Goal: Task Accomplishment & Management: Manage account settings

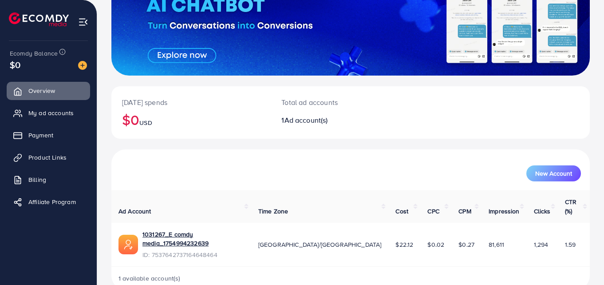
scroll to position [101, 0]
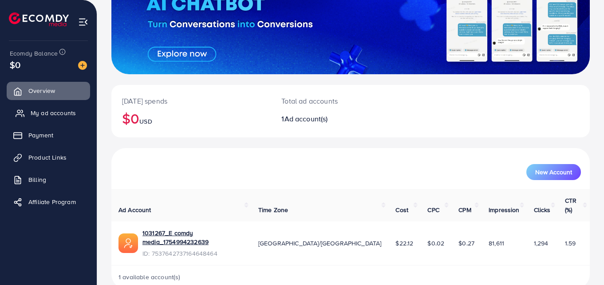
click at [45, 110] on span "My ad accounts" at bounding box center [53, 112] width 45 height 9
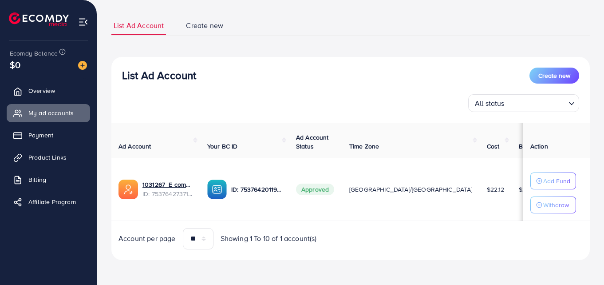
scroll to position [52, 0]
click at [52, 136] on span "Payment" at bounding box center [43, 135] width 25 height 9
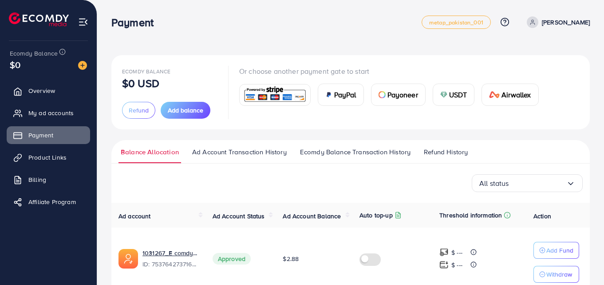
scroll to position [43, 0]
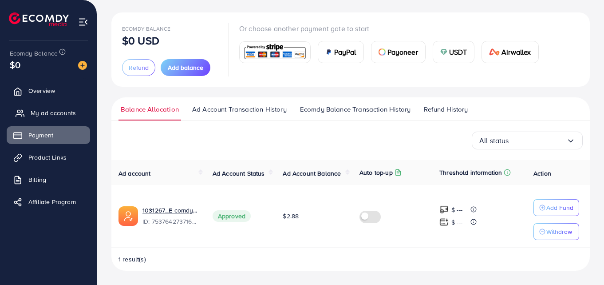
click at [46, 105] on link "My ad accounts" at bounding box center [48, 113] width 83 height 18
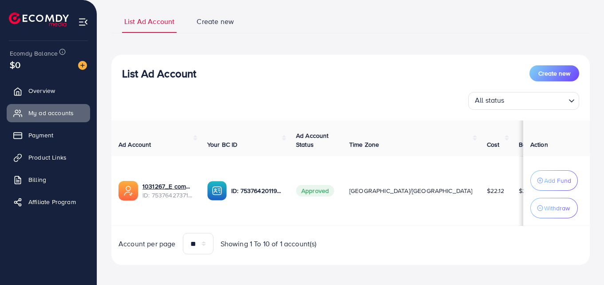
scroll to position [63, 0]
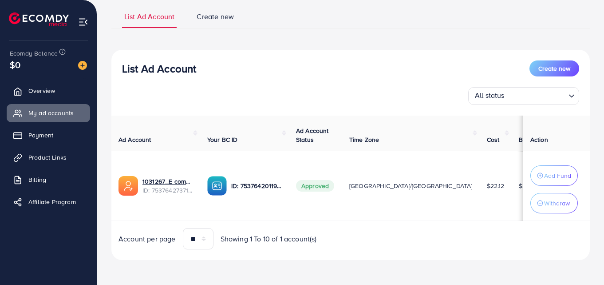
click at [533, 100] on input "Search for option" at bounding box center [537, 96] width 58 height 14
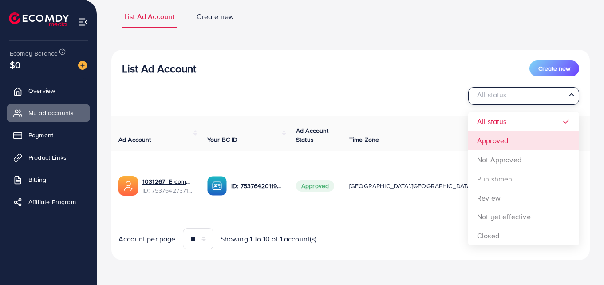
click at [503, 139] on div "List Ad Account Create new All status Loading... All status Approved Not Approv…" at bounding box center [350, 155] width 479 height 210
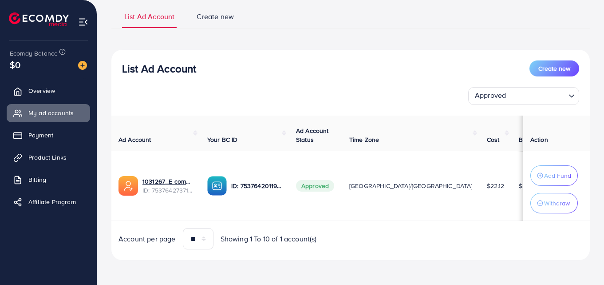
click at [210, 183] on img at bounding box center [217, 186] width 20 height 20
click at [254, 186] on p "ID: 7537642011911094289" at bounding box center [256, 185] width 51 height 11
click at [554, 206] on button "Withdraw" at bounding box center [555, 203] width 48 height 20
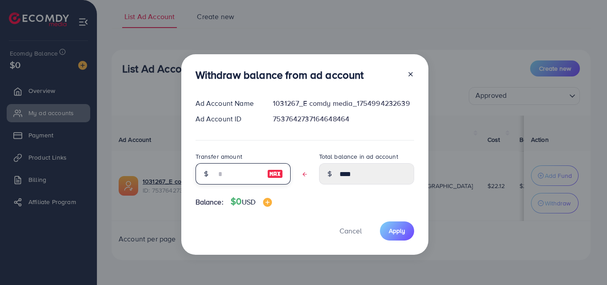
click at [248, 175] on input "text" at bounding box center [238, 173] width 44 height 21
type input "*"
type input "****"
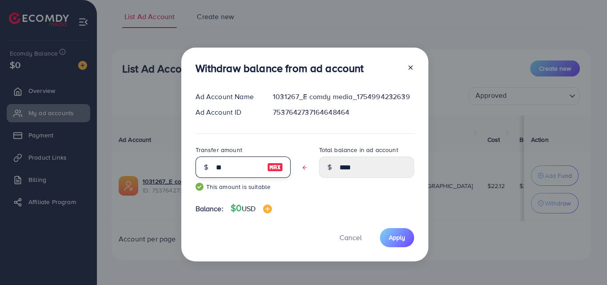
type input "****"
click at [401, 244] on button "Apply" at bounding box center [397, 237] width 34 height 19
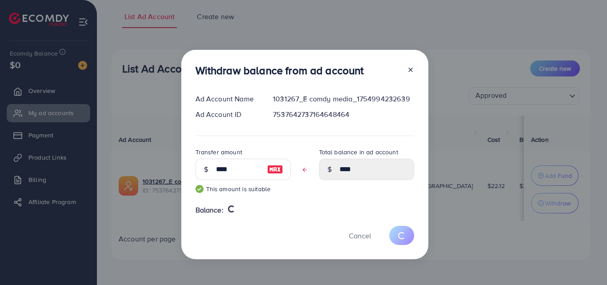
type input "****"
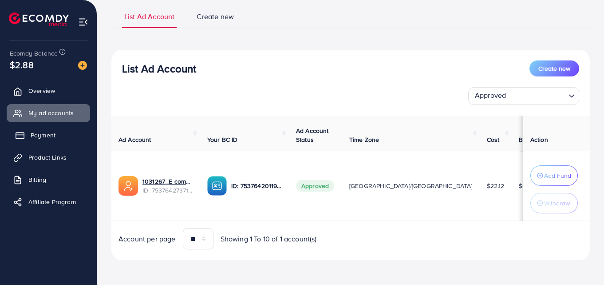
click at [50, 136] on span "Payment" at bounding box center [43, 135] width 25 height 9
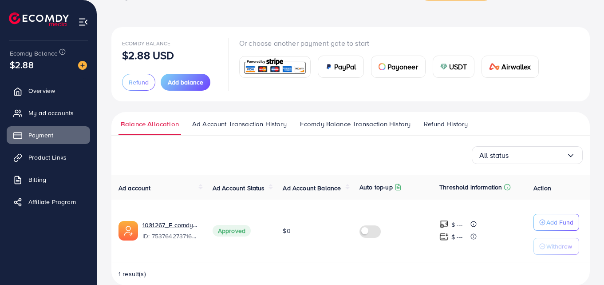
scroll to position [43, 0]
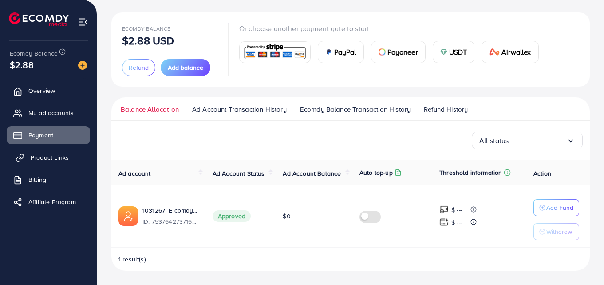
click at [34, 160] on span "Product Links" at bounding box center [50, 157] width 38 height 9
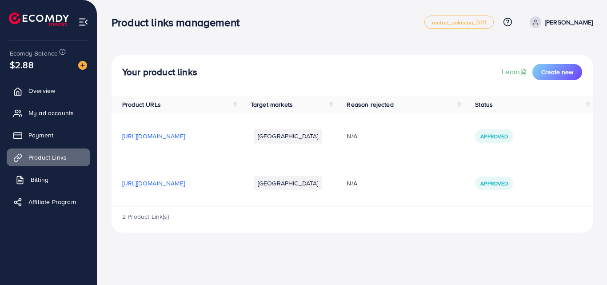
click at [44, 184] on span "Billing" at bounding box center [40, 179] width 18 height 9
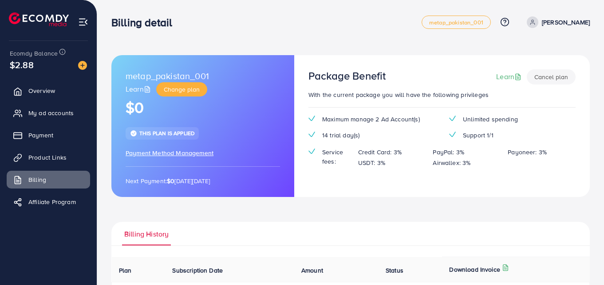
click at [48, 80] on ul "Overview My ad accounts Payment Product Links Billing Affiliate Program" at bounding box center [48, 149] width 97 height 142
click at [48, 86] on link "Overview" at bounding box center [48, 91] width 83 height 18
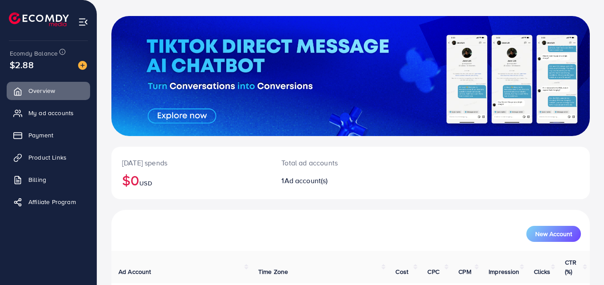
scroll to position [101, 0]
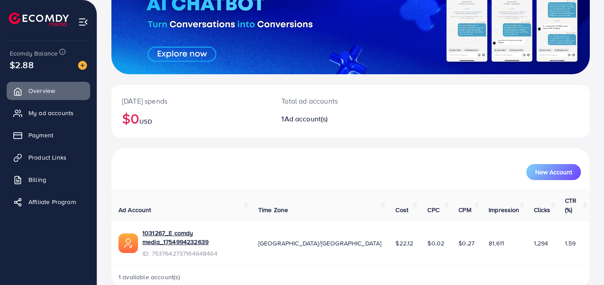
click at [173, 272] on span "1 available account(s)" at bounding box center [150, 276] width 62 height 9
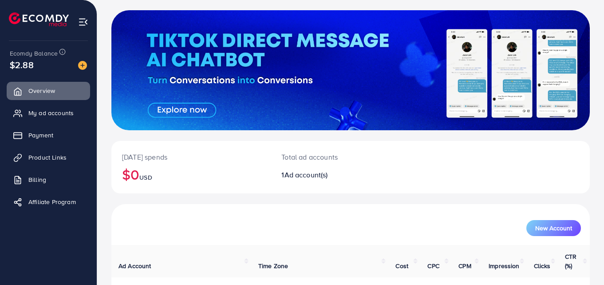
scroll to position [0, 0]
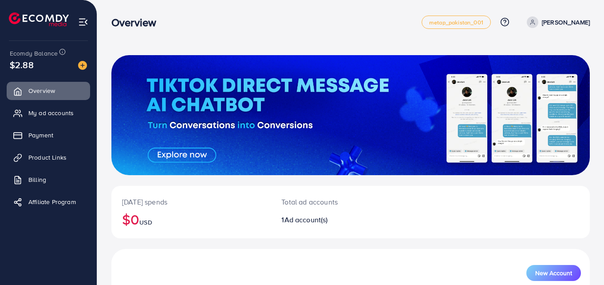
click at [536, 24] on icon at bounding box center [533, 22] width 6 height 6
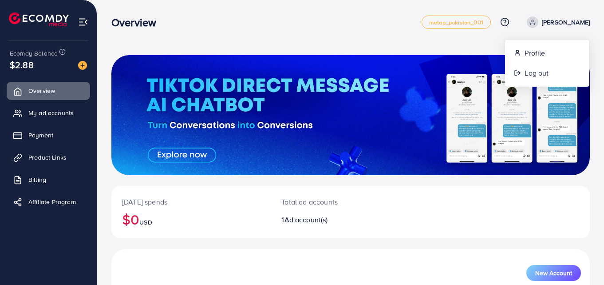
click at [536, 24] on icon at bounding box center [533, 22] width 6 height 6
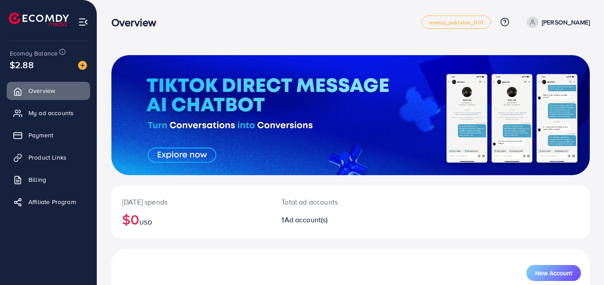
click at [36, 71] on div "$2.88" at bounding box center [48, 64] width 77 height 13
click at [86, 19] on img at bounding box center [83, 22] width 10 height 10
